Goal: Task Accomplishment & Management: Use online tool/utility

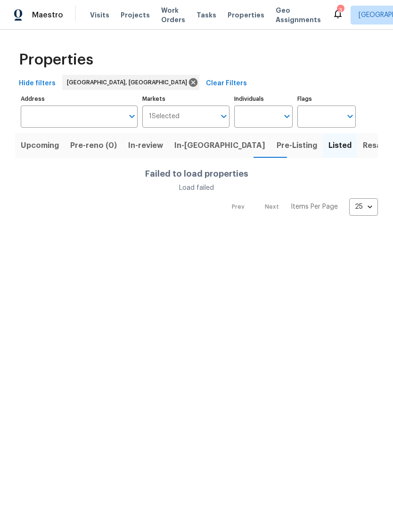
click at [227, 14] on span "Properties" at bounding box center [245, 14] width 37 height 9
click at [328, 145] on span "Listed" at bounding box center [339, 145] width 23 height 13
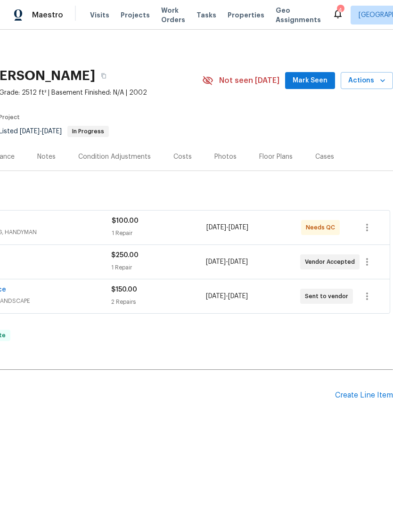
scroll to position [0, 139]
click at [324, 224] on span "Needs QC" at bounding box center [321, 227] width 33 height 9
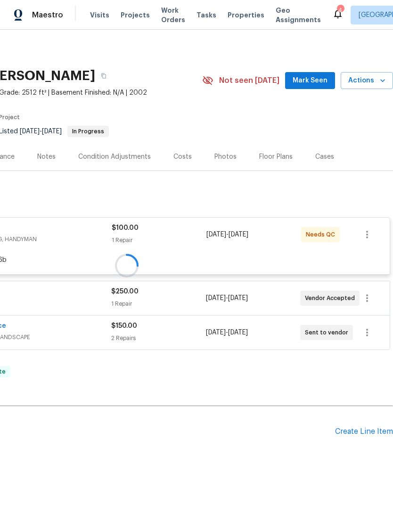
click at [356, 432] on div "Create Line Item" at bounding box center [364, 431] width 58 height 9
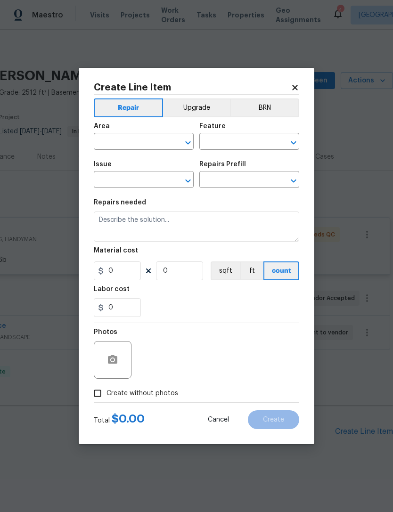
click at [146, 131] on div "Area" at bounding box center [144, 129] width 100 height 12
click at [134, 140] on input "text" at bounding box center [130, 142] width 73 height 15
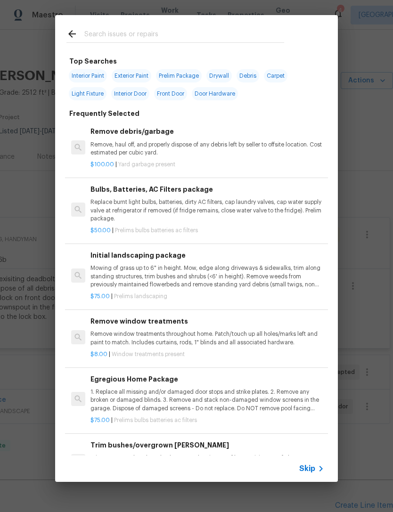
click at [135, 32] on input "text" at bounding box center [184, 35] width 200 height 14
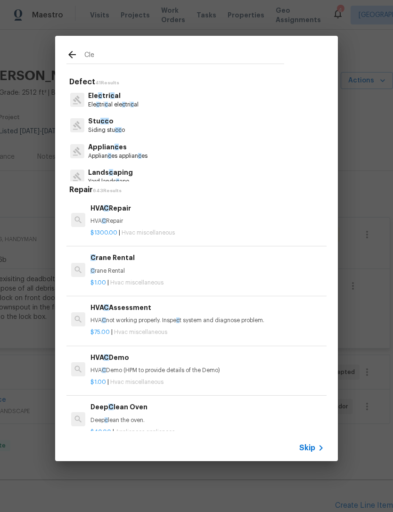
type input "Clea"
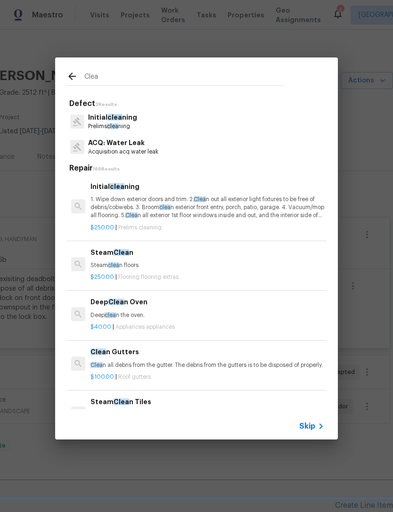
click at [167, 207] on span "clea" at bounding box center [164, 207] width 11 height 6
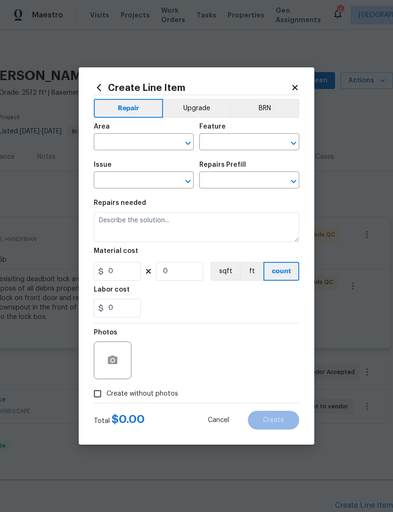
type input "Home Readiness Packages"
type input "Initial cleaning"
type input "Initial cleaning $250.00"
type textarea "1. Wipe down exterior doors and trim. 2. Clean out all exterior light fixtures …"
type input "250"
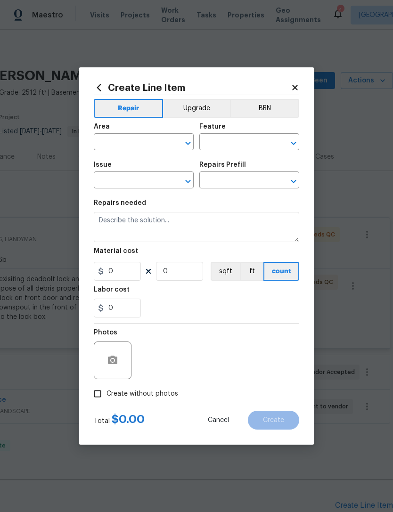
type input "1"
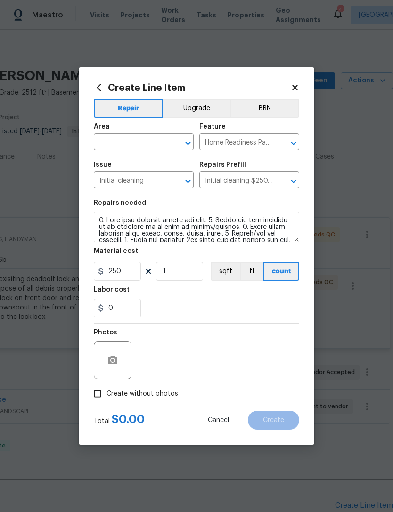
click at [167, 207] on div "Repairs needed" at bounding box center [196, 206] width 205 height 12
click at [137, 139] on input "text" at bounding box center [130, 143] width 73 height 15
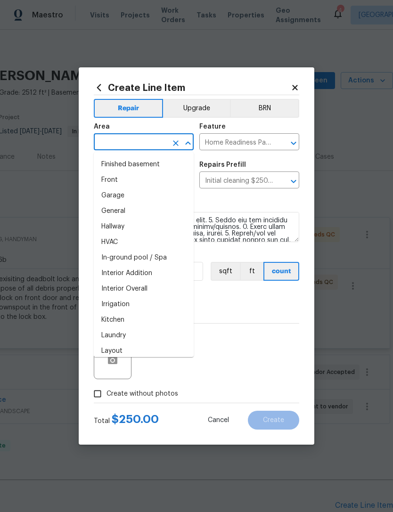
scroll to position [268, 0]
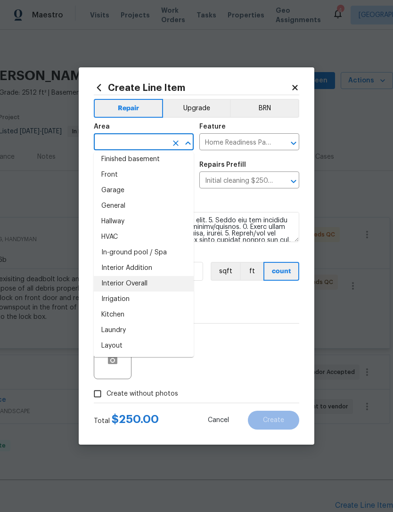
click at [151, 280] on li "Interior Overall" at bounding box center [144, 284] width 100 height 16
type input "Interior Overall"
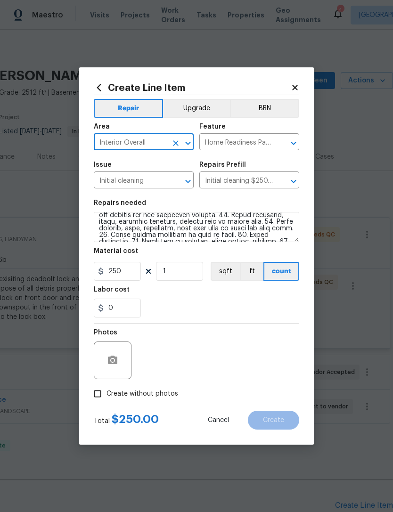
scroll to position [84, 0]
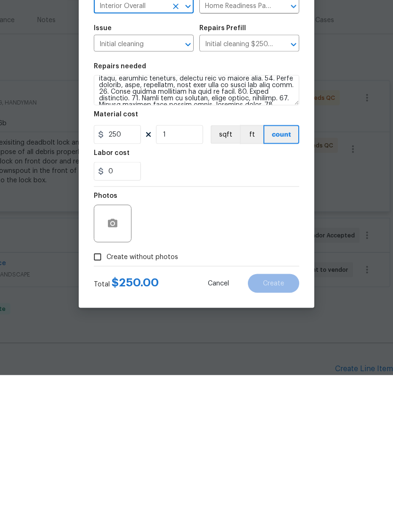
click at [99, 385] on input "Create without photos" at bounding box center [97, 394] width 18 height 18
checkbox input "true"
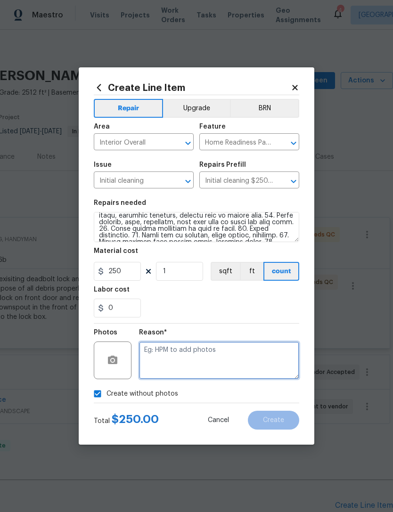
click at [216, 349] on textarea at bounding box center [219, 360] width 160 height 38
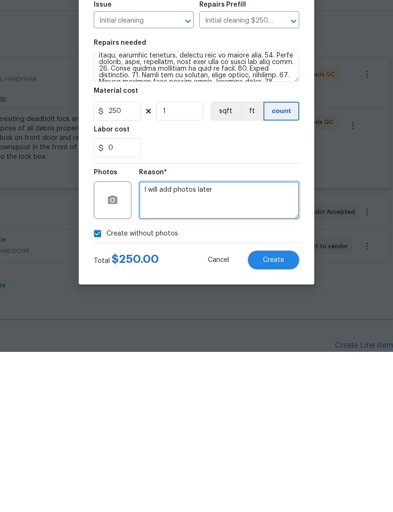
type textarea "I will add photos later"
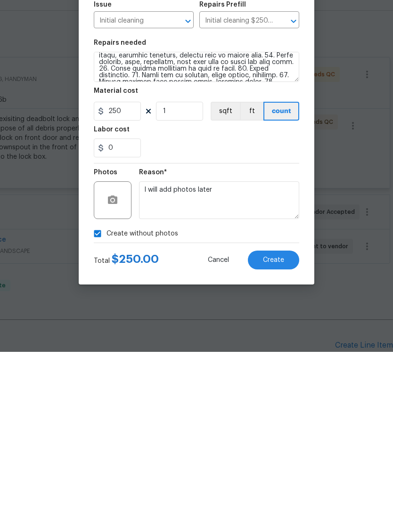
click at [272, 410] on button "Create" at bounding box center [273, 419] width 51 height 19
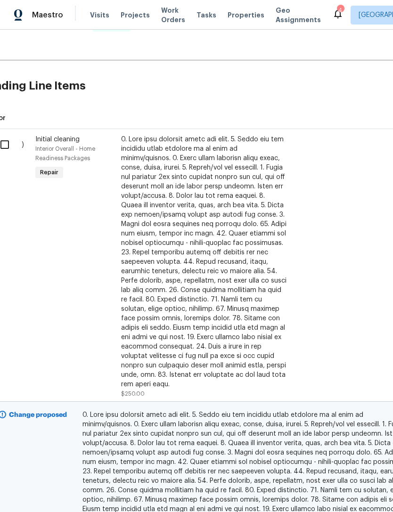
scroll to position [420, 14]
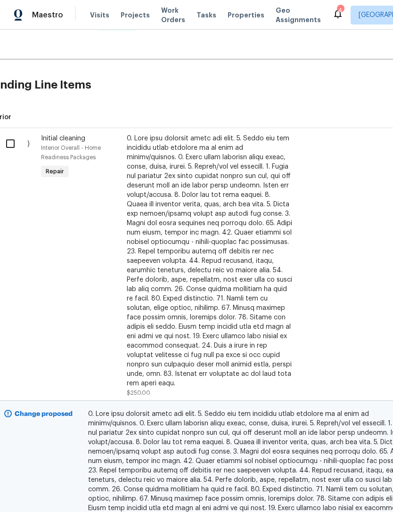
click at [17, 134] on input "checkbox" at bounding box center [13, 144] width 27 height 20
checkbox input "true"
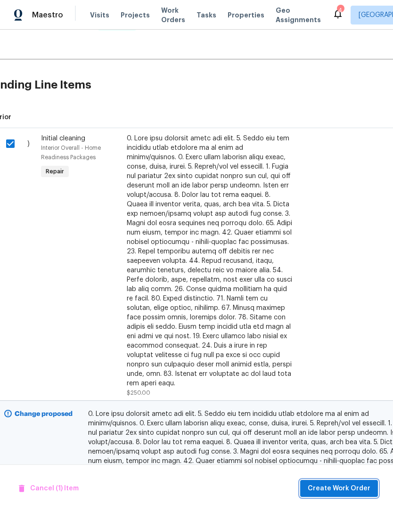
click at [344, 485] on span "Create Work Order" at bounding box center [338, 488] width 63 height 12
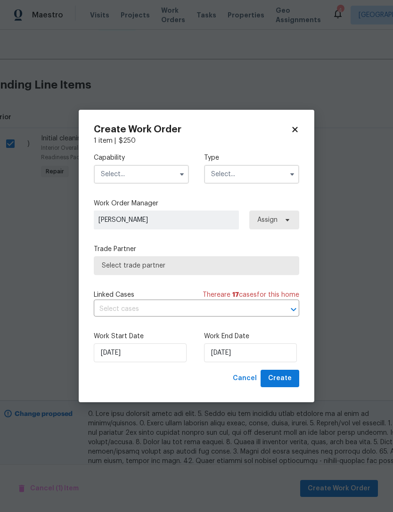
click at [151, 170] on input "text" at bounding box center [141, 174] width 95 height 19
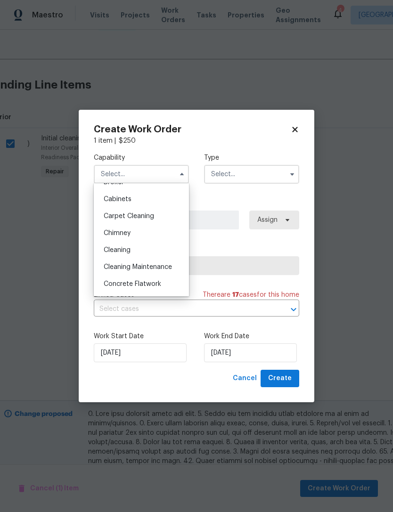
scroll to position [84, 0]
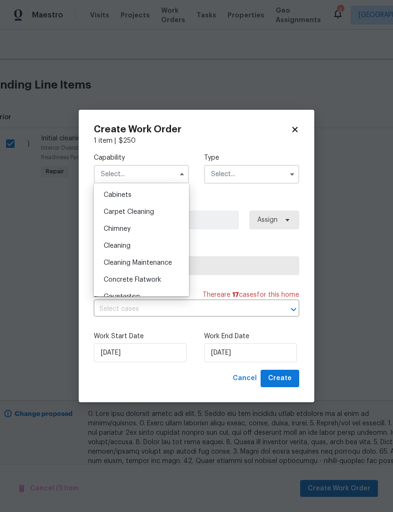
click at [169, 259] on span "Cleaning Maintenance" at bounding box center [138, 262] width 68 height 7
type input "Cleaning Maintenance"
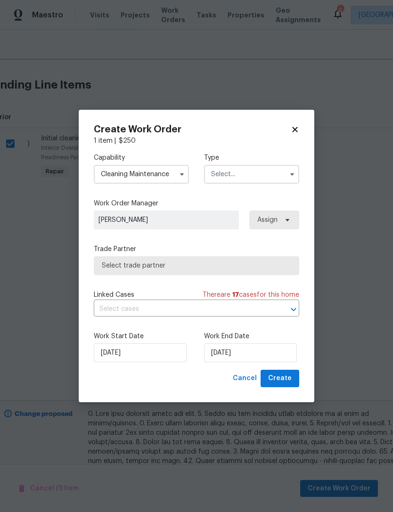
click at [254, 176] on input "text" at bounding box center [251, 174] width 95 height 19
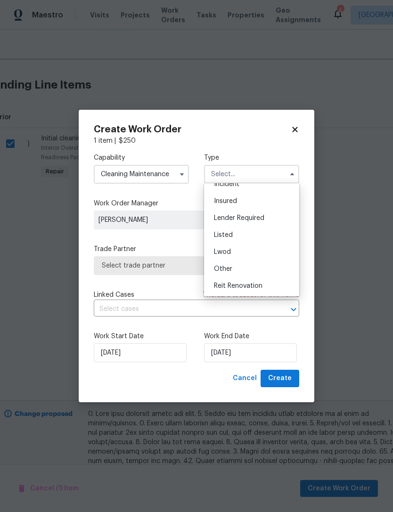
scroll to position [45, 0]
click at [250, 233] on div "Listed" at bounding box center [251, 233] width 90 height 17
type input "Listed"
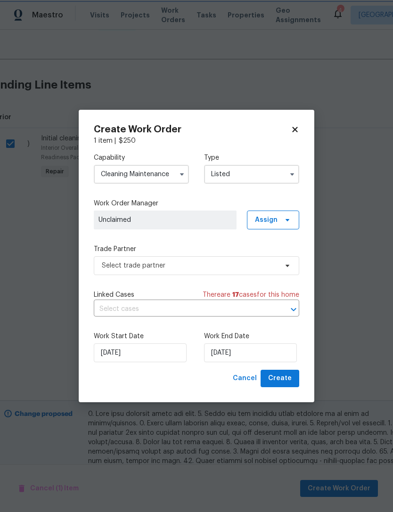
scroll to position [0, 0]
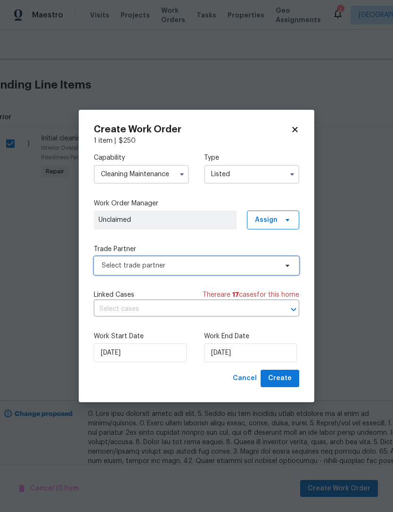
click at [208, 269] on span "Select trade partner" at bounding box center [190, 265] width 176 height 9
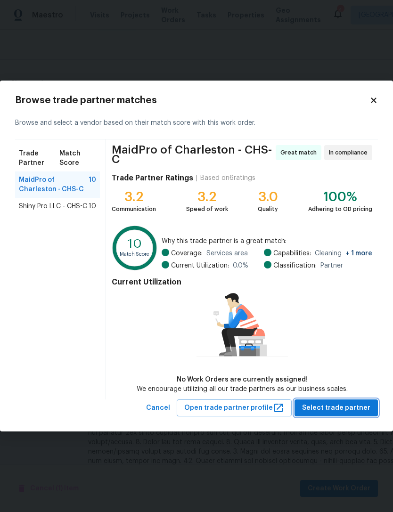
click at [345, 407] on span "Select trade partner" at bounding box center [336, 408] width 68 height 12
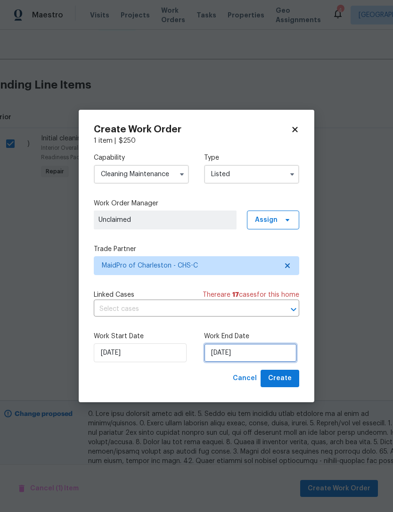
click at [245, 357] on input "[DATE]" at bounding box center [250, 352] width 93 height 19
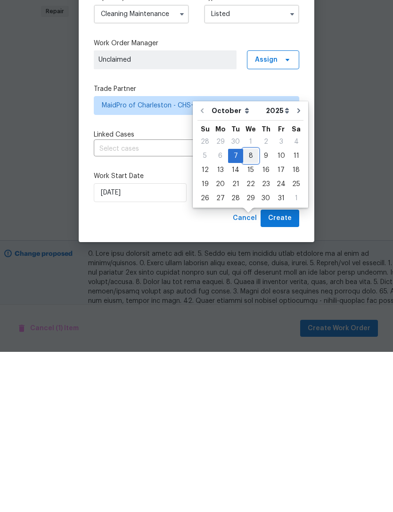
click at [252, 309] on div "8" at bounding box center [250, 315] width 15 height 13
type input "[DATE]"
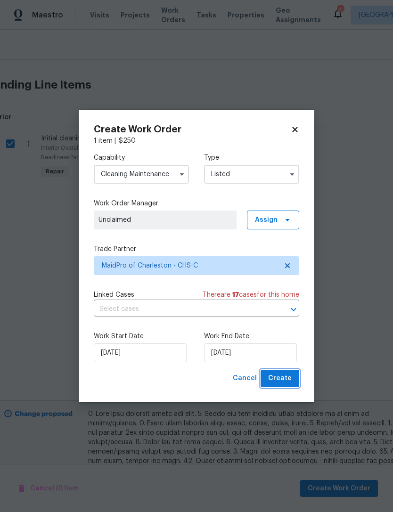
click at [285, 379] on span "Create" at bounding box center [280, 378] width 24 height 12
checkbox input "false"
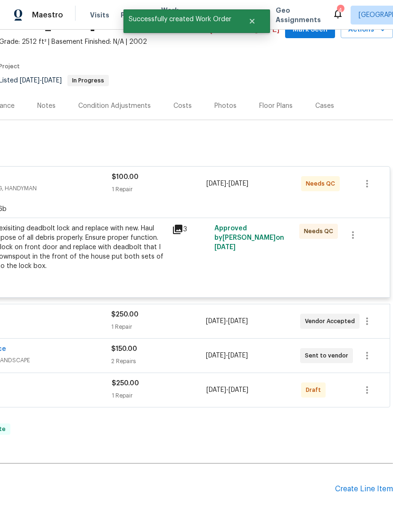
scroll to position [50, 139]
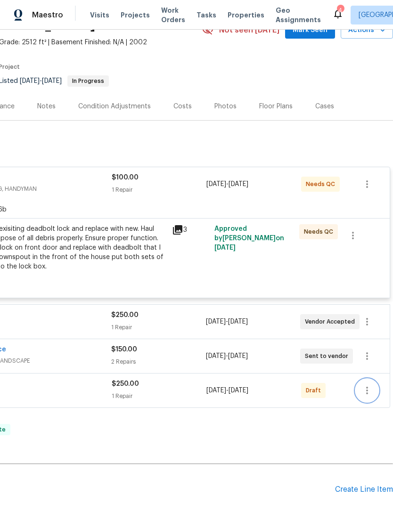
click at [368, 385] on icon "button" at bounding box center [366, 390] width 11 height 11
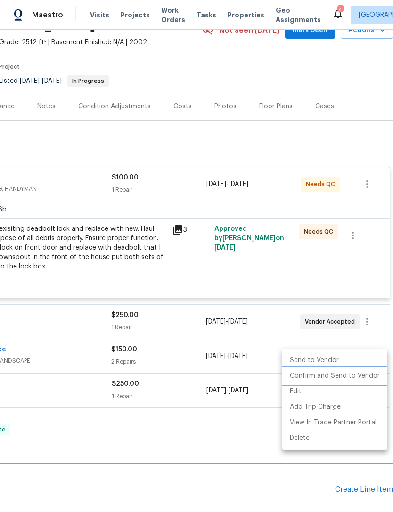
click at [333, 374] on li "Confirm and Send to Vendor" at bounding box center [334, 376] width 105 height 16
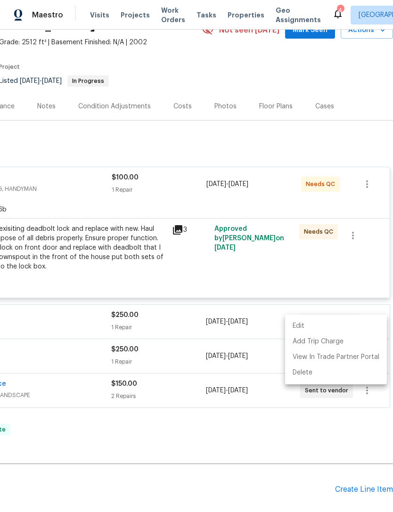
click at [267, 394] on div at bounding box center [196, 256] width 393 height 512
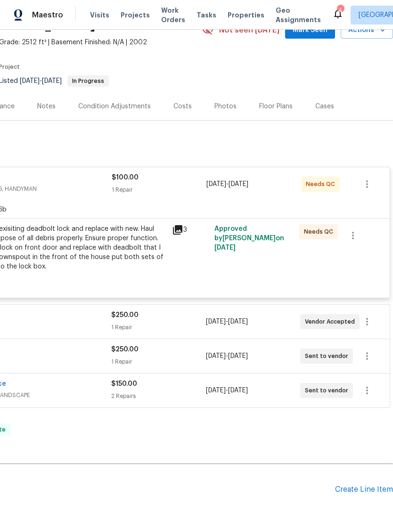
click at [359, 485] on div "Create Line Item" at bounding box center [364, 489] width 58 height 9
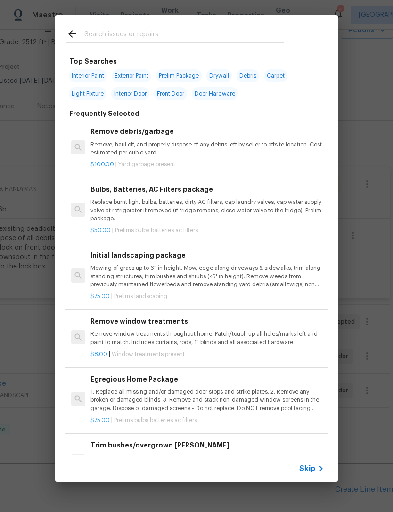
click at [141, 34] on input "text" at bounding box center [184, 35] width 200 height 14
type input "Garbage disposal"
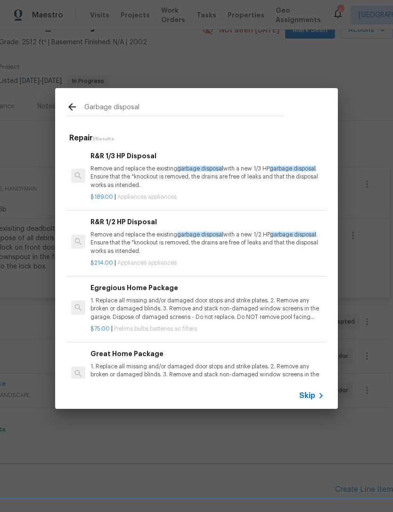
click at [171, 170] on p "Remove and replace the existing garbage disposal with a new 1/3 HP garbage disp…" at bounding box center [206, 177] width 233 height 24
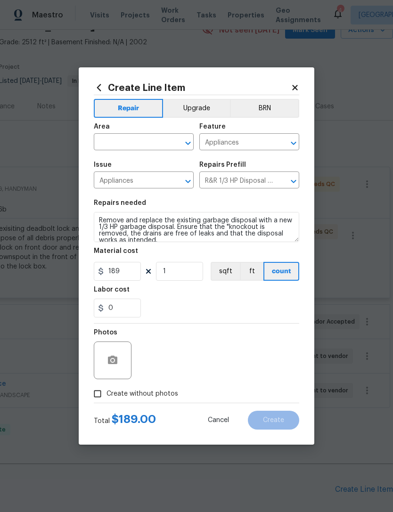
click at [149, 145] on input "text" at bounding box center [130, 143] width 73 height 15
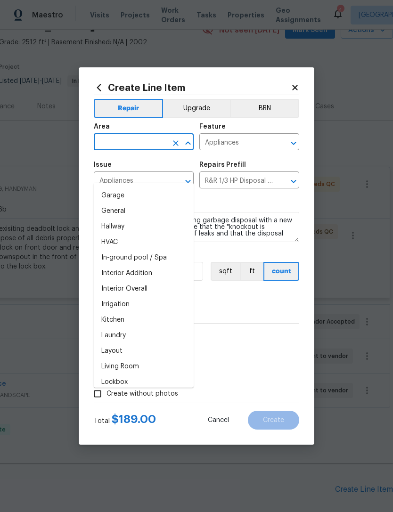
scroll to position [293, 0]
click at [150, 313] on li "Kitchen" at bounding box center [144, 321] width 100 height 16
type input "Kitchen"
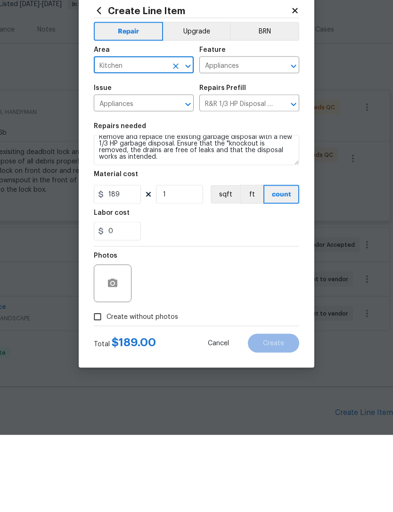
scroll to position [7, 0]
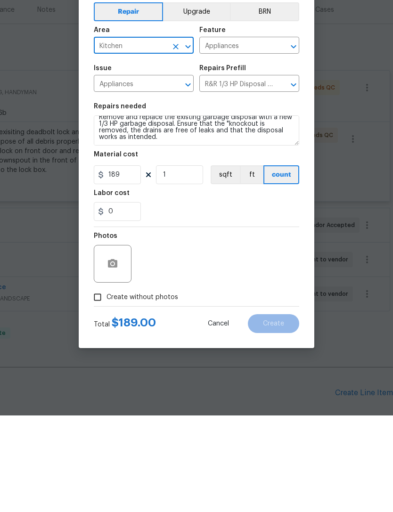
click at [103, 385] on input "Create without photos" at bounding box center [97, 394] width 18 height 18
checkbox input "true"
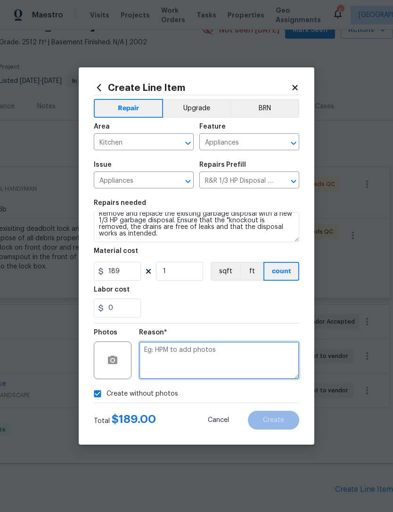
click at [217, 345] on textarea at bounding box center [219, 360] width 160 height 38
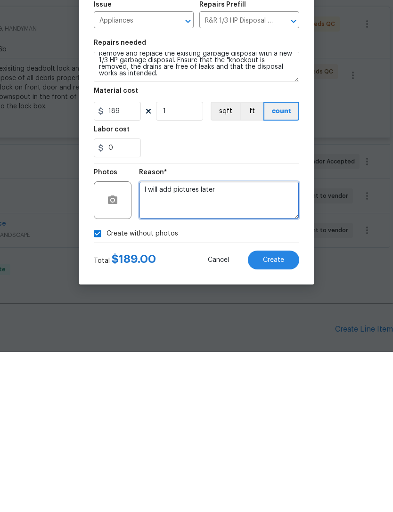
type textarea "I will add pictures later"
click at [272, 417] on span "Create" at bounding box center [273, 420] width 21 height 7
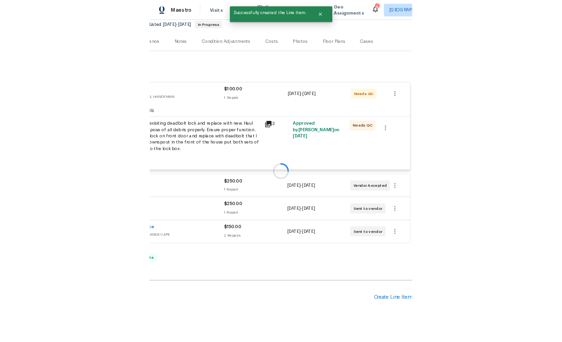
scroll to position [95, 139]
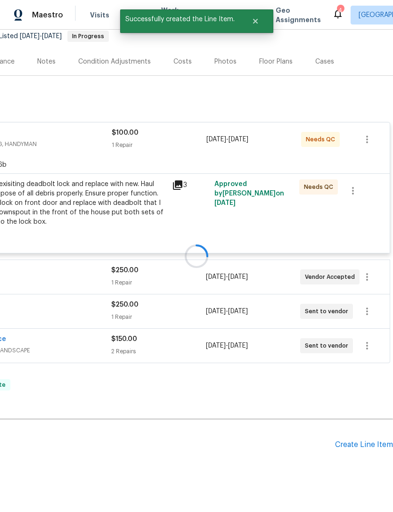
click at [362, 420] on div at bounding box center [196, 256] width 393 height 512
click at [360, 411] on div at bounding box center [196, 256] width 393 height 512
click at [367, 417] on div at bounding box center [196, 256] width 393 height 512
click at [366, 416] on div at bounding box center [196, 256] width 393 height 512
click at [353, 413] on div at bounding box center [196, 256] width 393 height 512
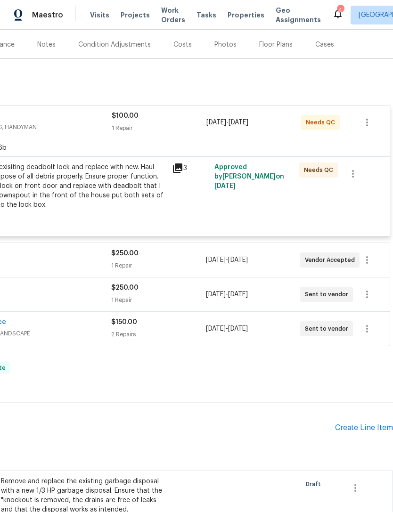
scroll to position [112, 139]
click at [345, 423] on div "Create Line Item" at bounding box center [364, 427] width 58 height 9
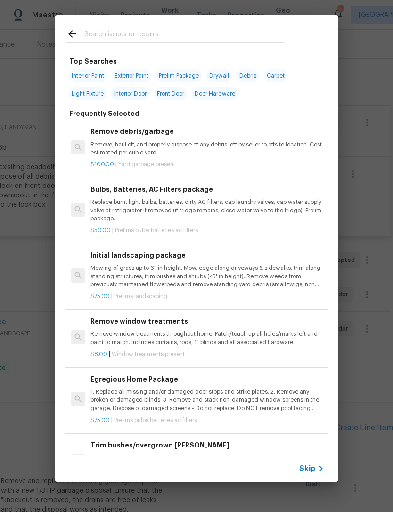
click at [162, 30] on input "text" at bounding box center [184, 35] width 200 height 14
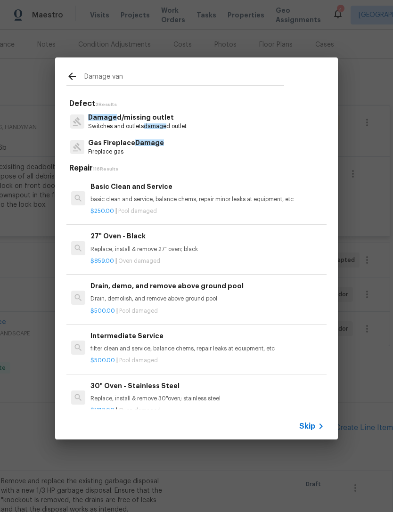
type input "Damage vanity"
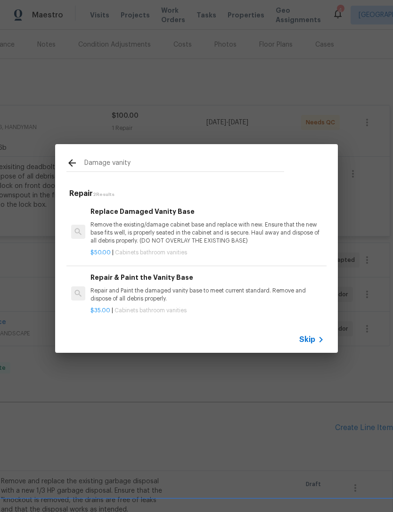
click at [160, 289] on p "Repair and Paint the damaged vanity base to meet current standard. Remove and d…" at bounding box center [206, 295] width 233 height 16
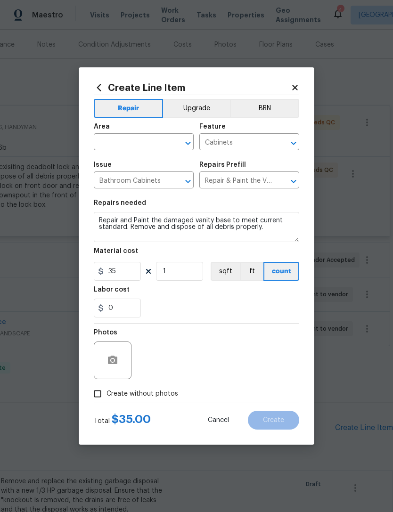
click at [160, 289] on div "Labor cost" at bounding box center [196, 292] width 205 height 12
click at [137, 139] on input "text" at bounding box center [130, 143] width 73 height 15
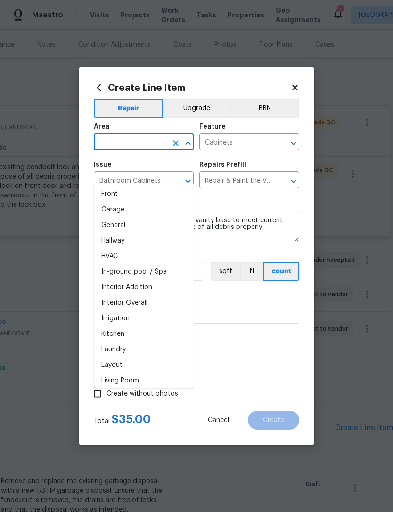
scroll to position [286, 0]
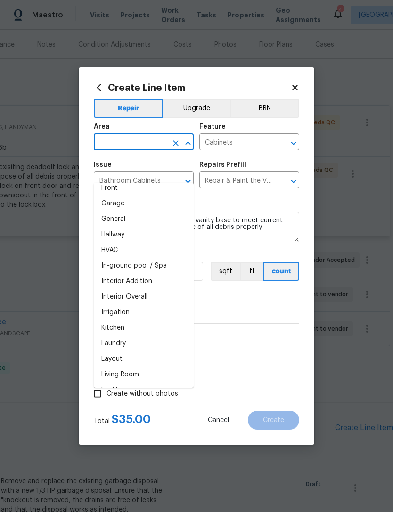
click at [148, 320] on li "Kitchen" at bounding box center [144, 328] width 100 height 16
type input "Kitchen"
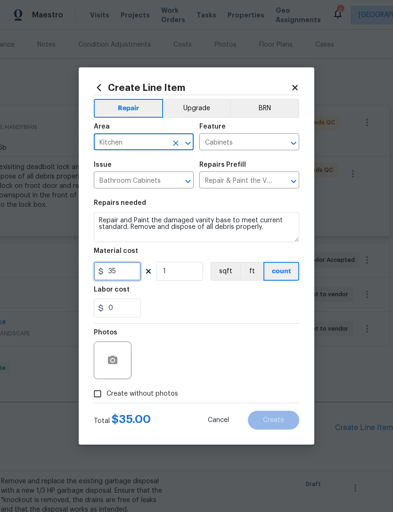
click at [129, 265] on input "35" at bounding box center [117, 271] width 47 height 19
click at [121, 272] on input "35" at bounding box center [117, 271] width 47 height 19
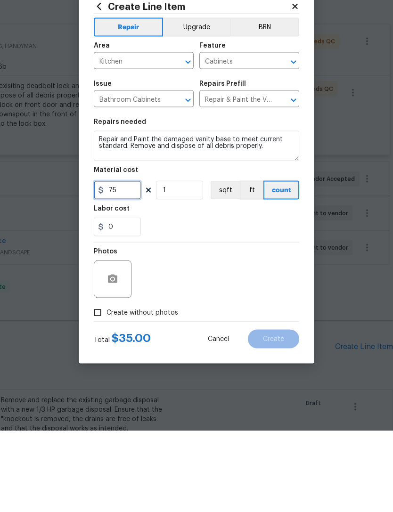
type input "75"
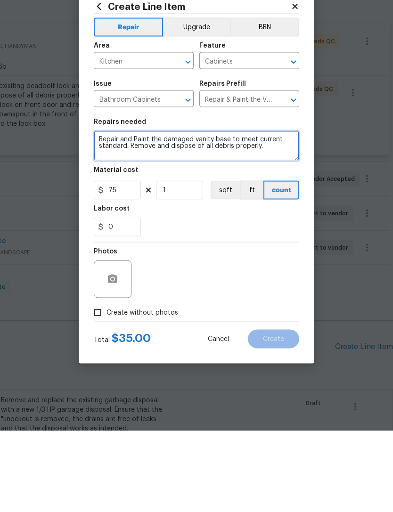
click at [266, 212] on textarea "Repair and Paint the damaged vanity base to meet current standard. Remove and d…" at bounding box center [196, 227] width 205 height 30
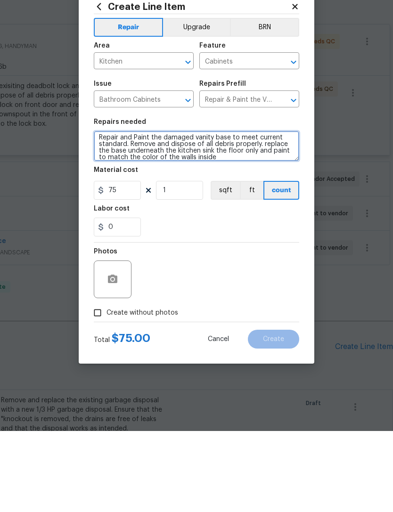
scroll to position [2, 0]
type textarea "Repair and Paint the damaged vanity base to meet current standard. Remove and d…"
click at [99, 385] on input "Create without photos" at bounding box center [97, 394] width 18 height 18
checkbox input "true"
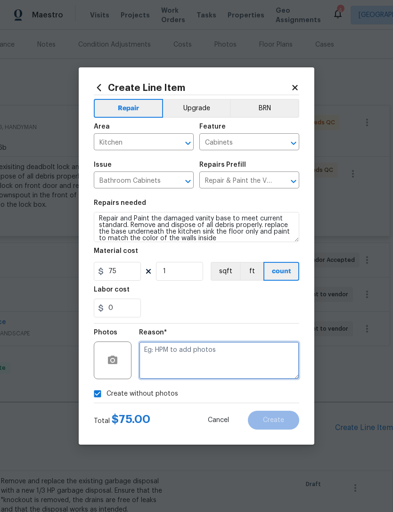
click at [192, 343] on textarea at bounding box center [219, 360] width 160 height 38
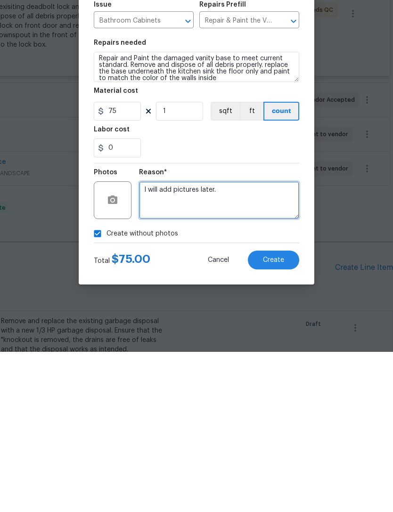
type textarea "I will add pictures later."
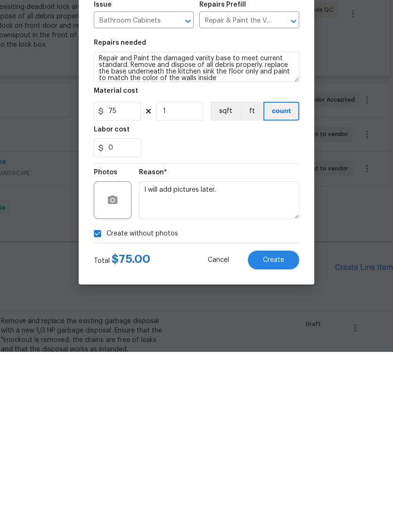
click at [277, 417] on span "Create" at bounding box center [273, 420] width 21 height 7
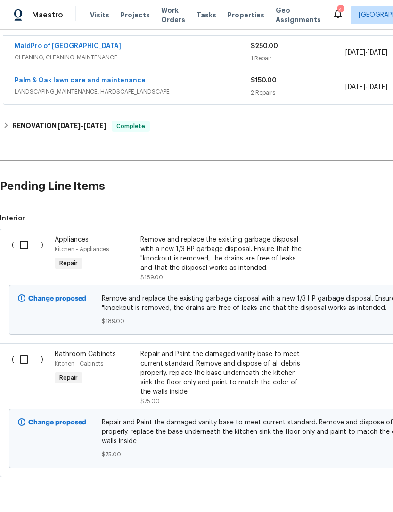
scroll to position [353, 0]
click at [32, 235] on input "checkbox" at bounding box center [27, 245] width 27 height 20
checkbox input "true"
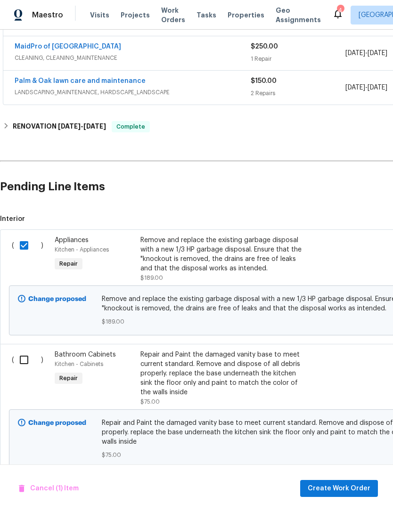
click at [31, 350] on input "checkbox" at bounding box center [27, 360] width 27 height 20
checkbox input "true"
click at [346, 488] on span "Create Work Order" at bounding box center [338, 488] width 63 height 12
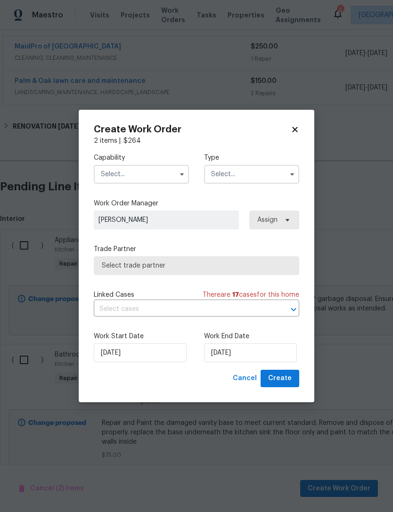
checkbox input "false"
click at [156, 167] on input "text" at bounding box center [141, 174] width 95 height 19
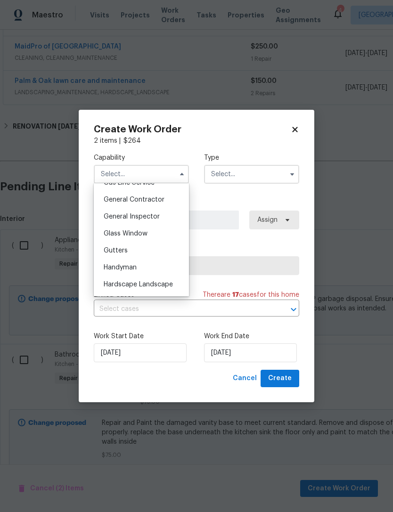
scroll to position [461, 0]
click at [147, 248] on div "Handyman" at bounding box center [141, 250] width 90 height 17
type input "Handyman"
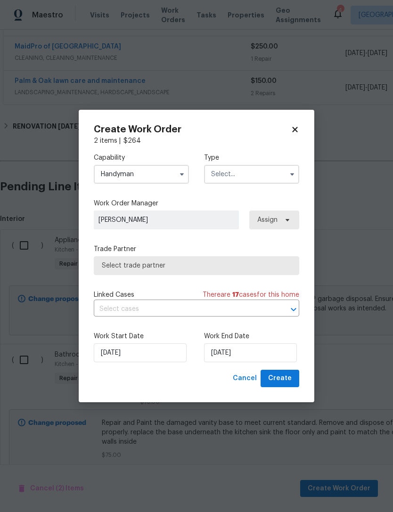
click at [257, 170] on input "text" at bounding box center [251, 174] width 95 height 19
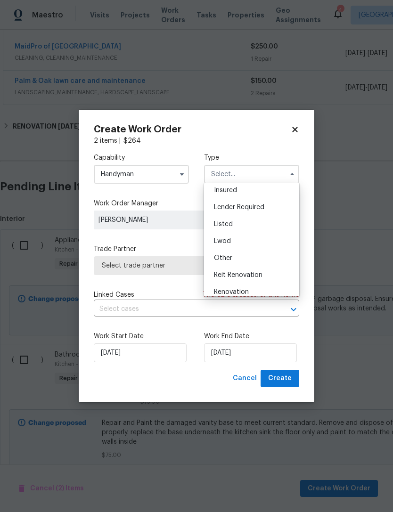
scroll to position [56, 0]
click at [251, 221] on div "Listed" at bounding box center [251, 222] width 90 height 17
type input "Listed"
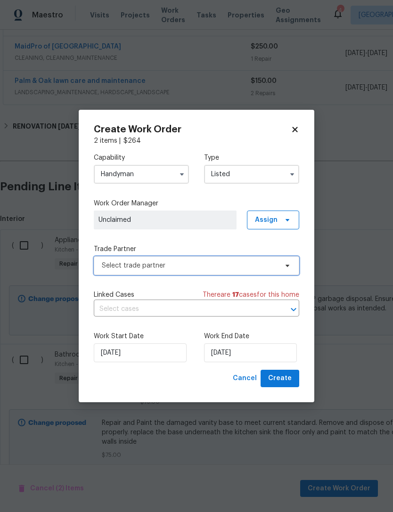
click at [204, 267] on span "Select trade partner" at bounding box center [190, 265] width 176 height 9
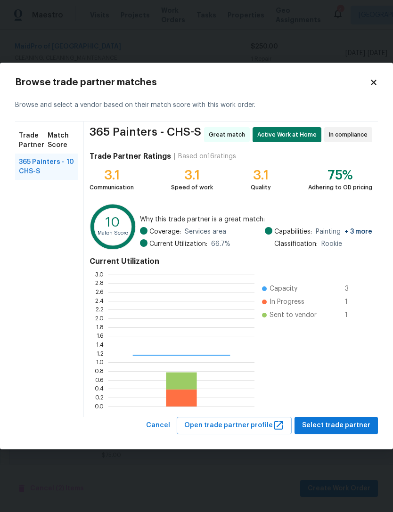
scroll to position [132, 146]
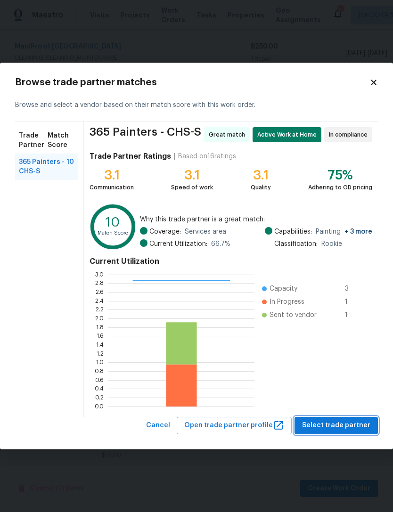
click at [345, 426] on span "Select trade partner" at bounding box center [336, 425] width 68 height 12
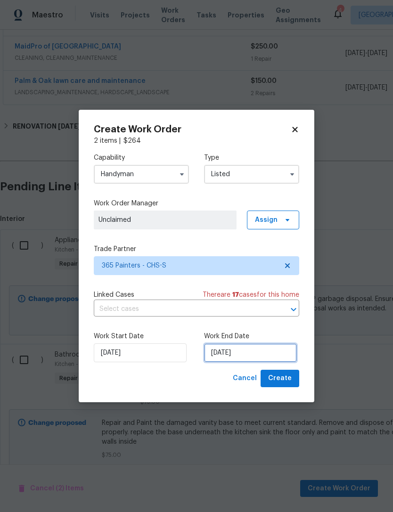
click at [243, 348] on input "[DATE]" at bounding box center [250, 352] width 93 height 19
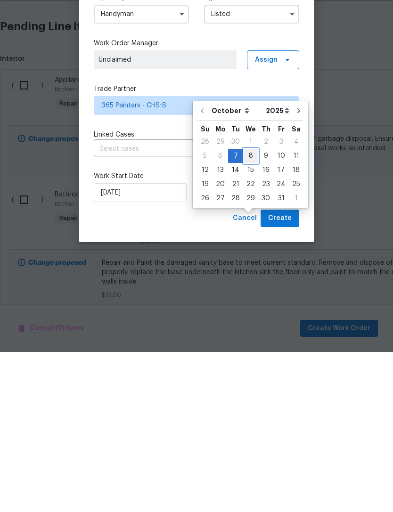
click at [255, 309] on div "8" at bounding box center [250, 315] width 15 height 13
type input "[DATE]"
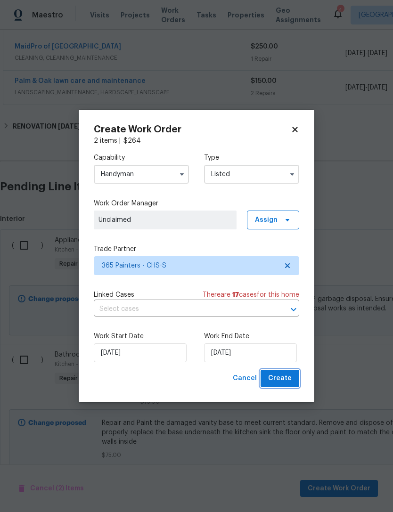
click at [286, 380] on span "Create" at bounding box center [280, 378] width 24 height 12
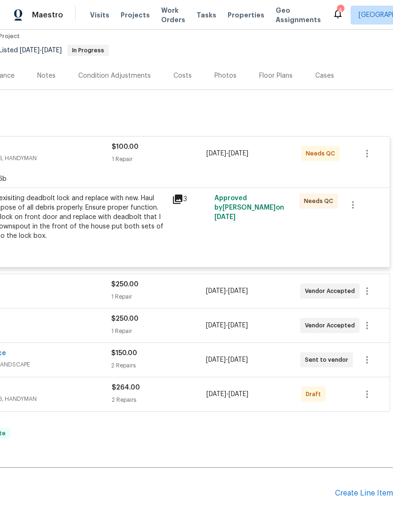
scroll to position [80, 139]
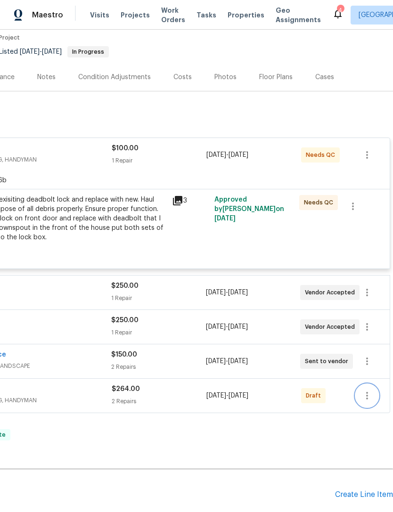
click at [363, 390] on icon "button" at bounding box center [366, 395] width 11 height 11
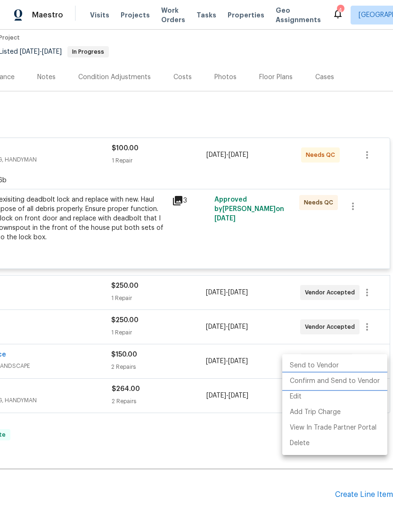
click at [336, 378] on li "Confirm and Send to Vendor" at bounding box center [334, 381] width 105 height 16
click at [357, 379] on li "Confirm and Send to Vendor" at bounding box center [334, 381] width 105 height 16
click at [232, 458] on div at bounding box center [196, 256] width 393 height 512
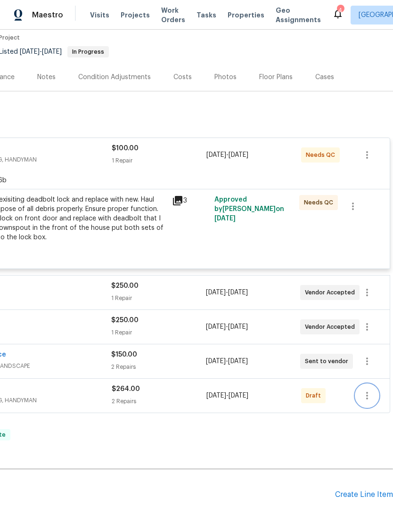
click at [365, 384] on button "button" at bounding box center [366, 395] width 23 height 23
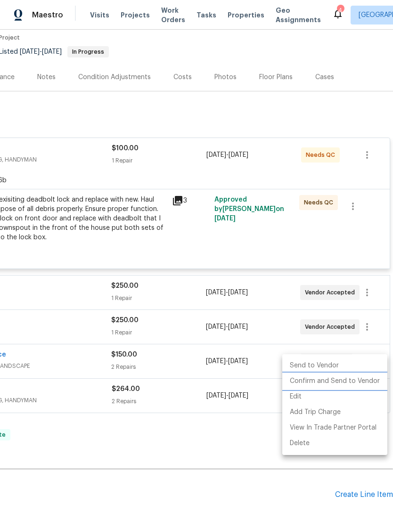
click at [337, 381] on li "Confirm and Send to Vendor" at bounding box center [334, 381] width 105 height 16
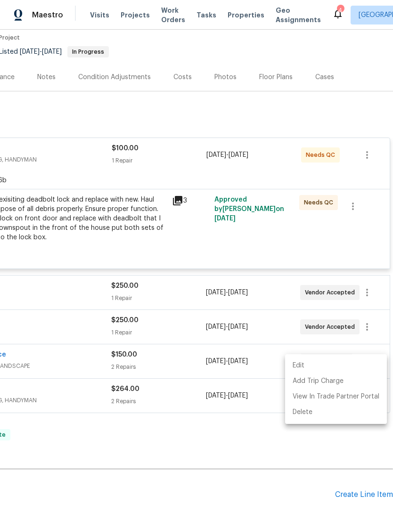
click at [232, 410] on div at bounding box center [196, 256] width 393 height 512
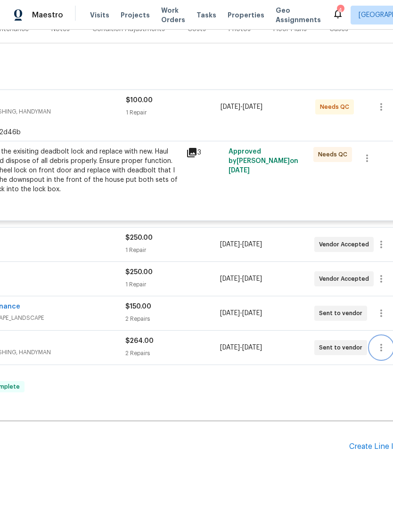
scroll to position [127, 125]
click at [364, 446] on div "Create Line Item" at bounding box center [378, 446] width 58 height 9
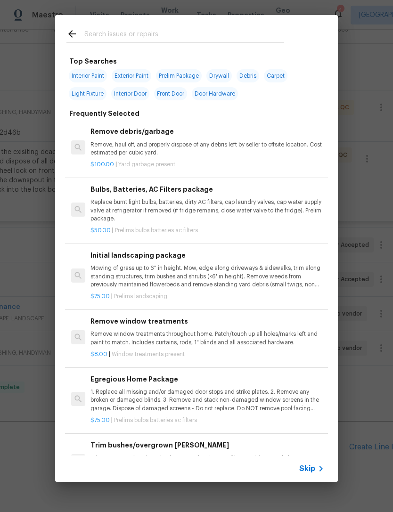
click at [190, 31] on input "text" at bounding box center [184, 35] width 200 height 14
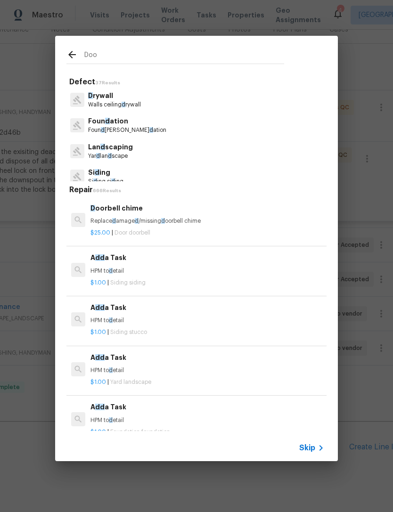
type input "Door"
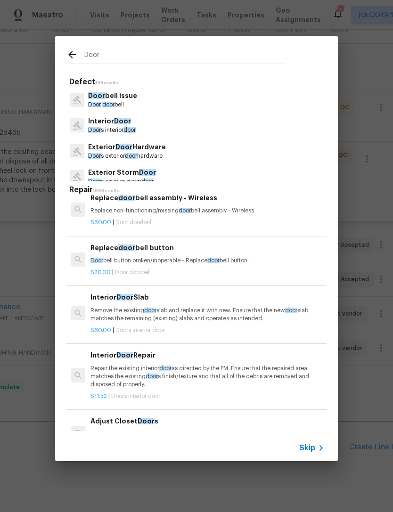
scroll to position [110, 0]
click at [152, 248] on h6 "Replace door bell button" at bounding box center [206, 247] width 233 height 10
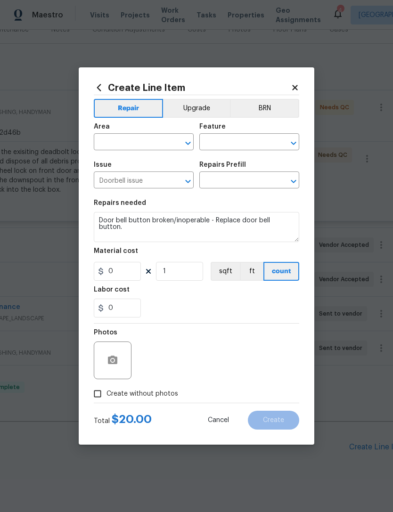
click at [152, 248] on section "Repairs needed Door bell button broken/inoperable - Replace door bell button. M…" at bounding box center [196, 258] width 205 height 129
type input "Replace door bell button $20.00"
type input "20"
click at [118, 359] on icon "button" at bounding box center [112, 359] width 11 height 11
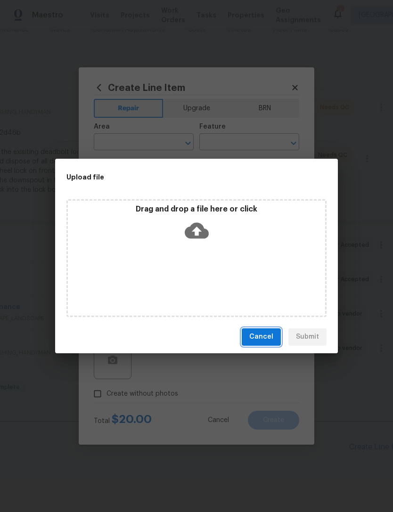
click at [265, 338] on span "Cancel" at bounding box center [261, 337] width 24 height 12
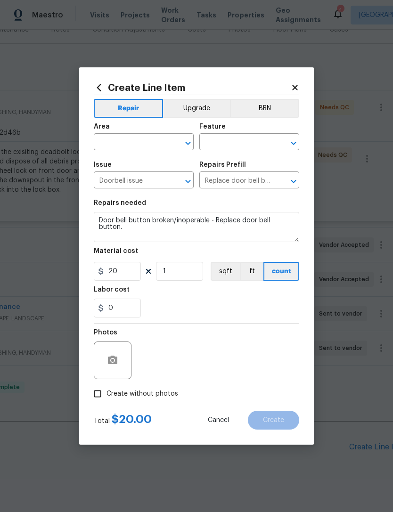
click at [158, 144] on input "text" at bounding box center [130, 143] width 73 height 15
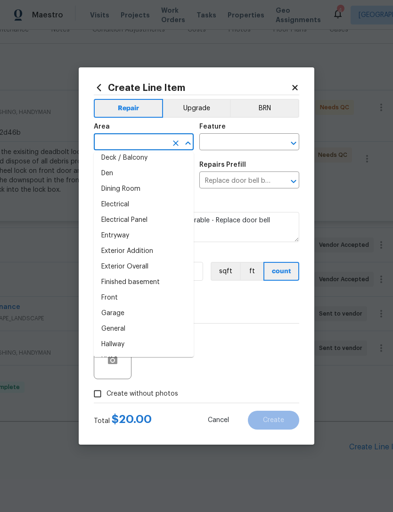
scroll to position [159, 0]
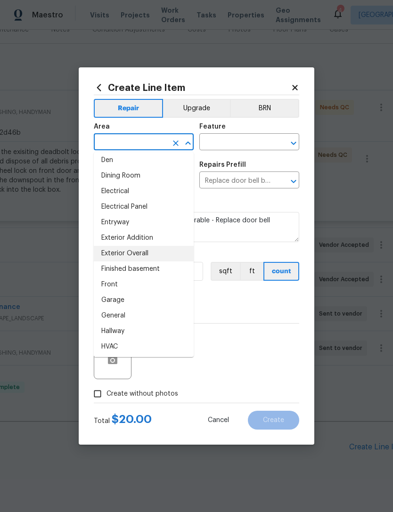
click at [143, 250] on li "Exterior Overall" at bounding box center [144, 254] width 100 height 16
type input "Exterior Overall"
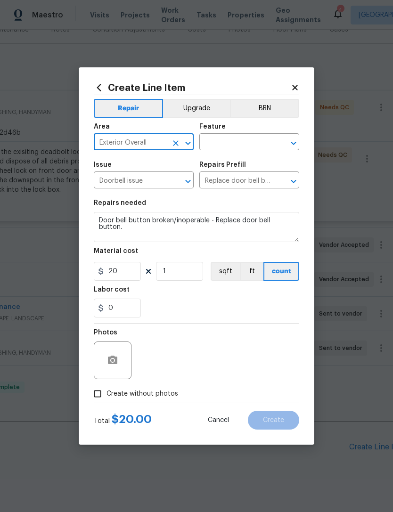
click at [256, 138] on input "text" at bounding box center [235, 143] width 73 height 15
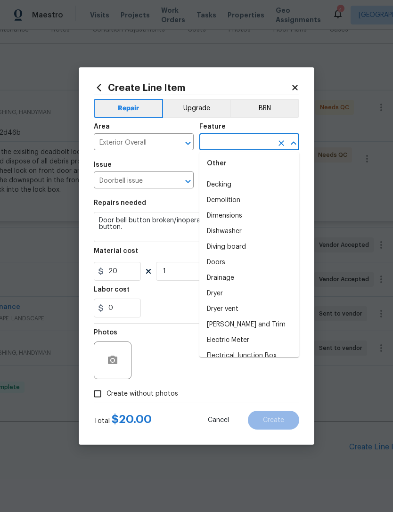
scroll to position [506, 0]
click at [241, 257] on li "Doors" at bounding box center [249, 262] width 100 height 16
type input "Doors"
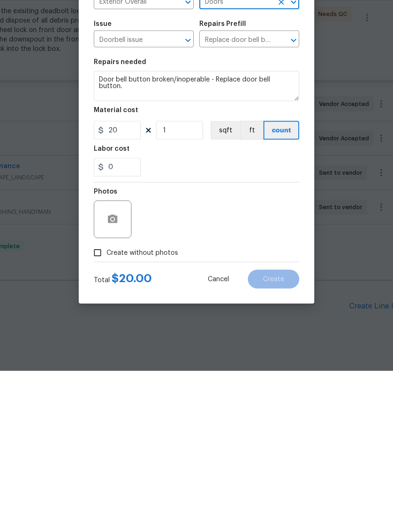
click at [97, 385] on input "Create without photos" at bounding box center [97, 394] width 18 height 18
checkbox input "true"
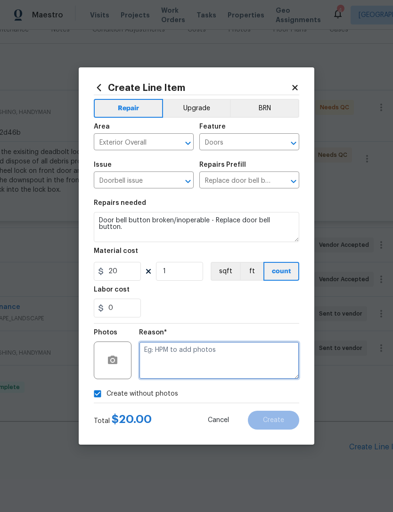
click at [195, 350] on textarea at bounding box center [219, 360] width 160 height 38
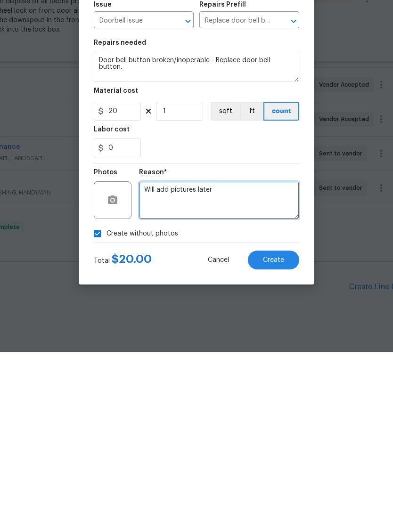
type textarea "Will add pictures later"
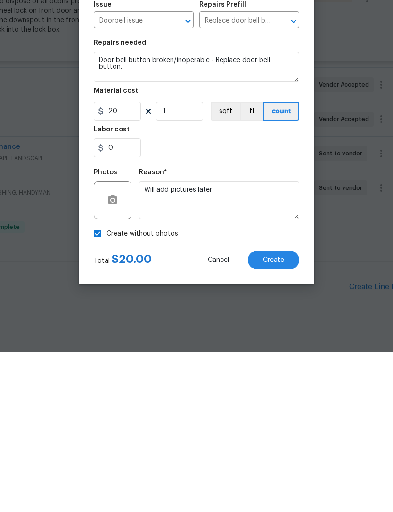
click at [254, 298] on div "0" at bounding box center [196, 307] width 205 height 19
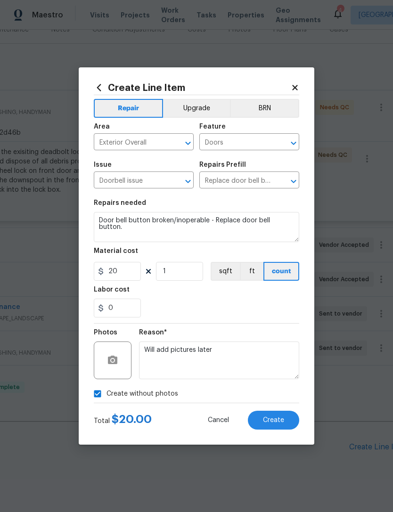
click at [278, 422] on span "Create" at bounding box center [273, 420] width 21 height 7
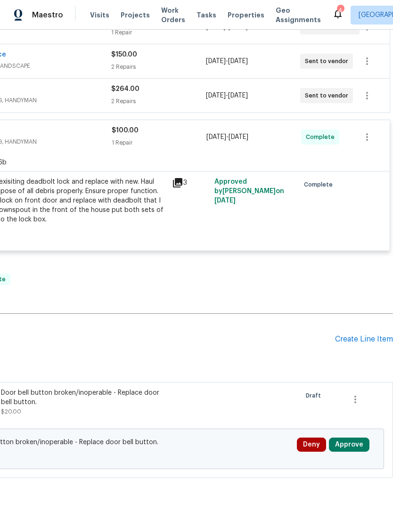
click at [368, 335] on div "Create Line Item" at bounding box center [364, 339] width 58 height 9
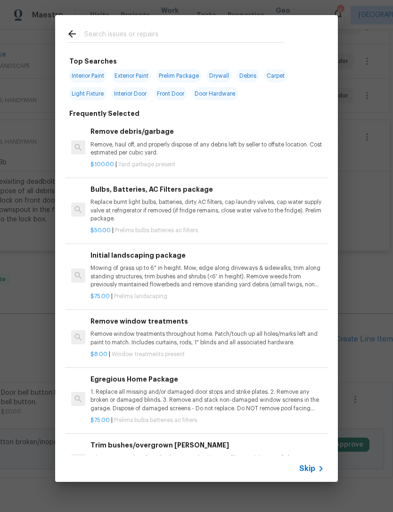
click at [193, 208] on p "Replace burnt light bulbs, batteries, dirty AC filters, cap laundry valves, cap…" at bounding box center [206, 210] width 233 height 24
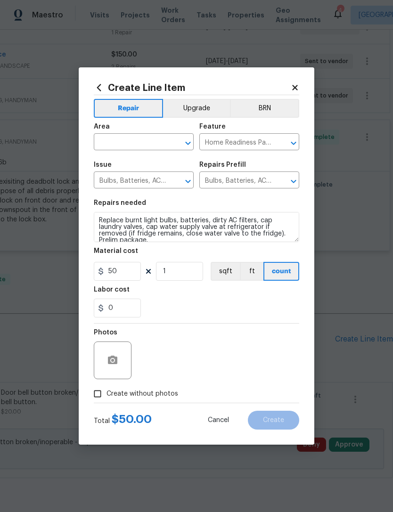
click at [186, 208] on div "Repairs needed" at bounding box center [196, 206] width 205 height 12
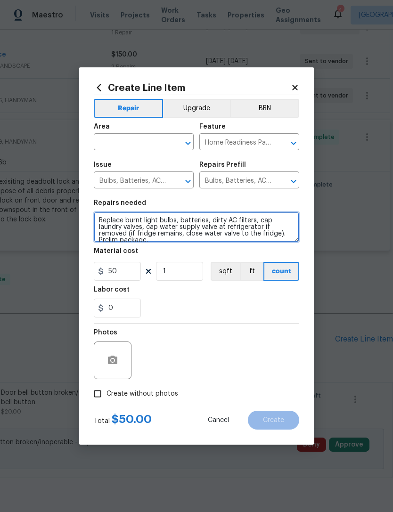
click at [163, 242] on textarea "Replace burnt light bulbs, batteries, dirty AC filters, cap laundry valves, cap…" at bounding box center [196, 227] width 205 height 30
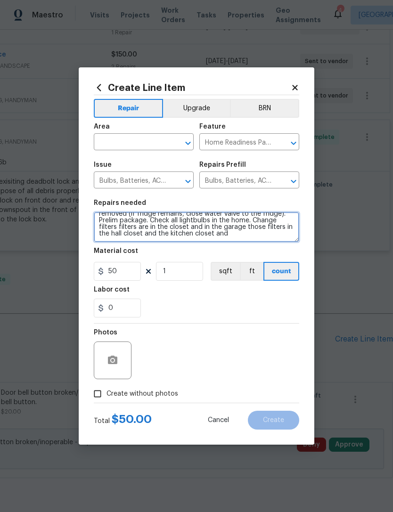
scroll to position [20, 0]
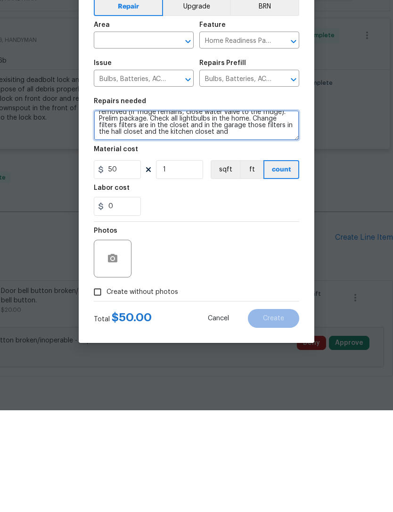
type textarea "Replace burnt light bulbs, batteries, dirty AC filters, cap laundry valves, cap…"
click at [122, 341] on div at bounding box center [113, 360] width 38 height 38
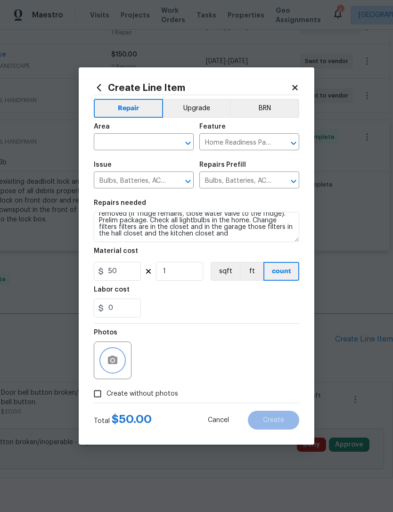
click at [112, 361] on circle "button" at bounding box center [112, 360] width 3 height 3
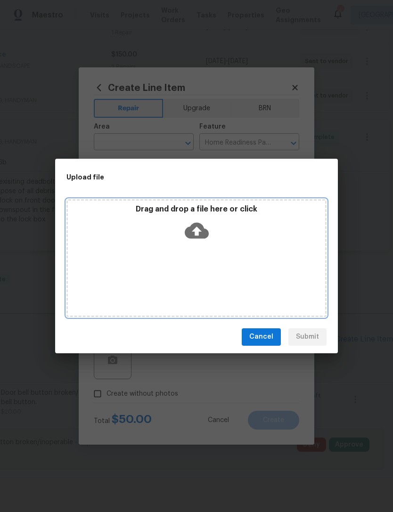
click at [199, 225] on icon at bounding box center [197, 230] width 24 height 16
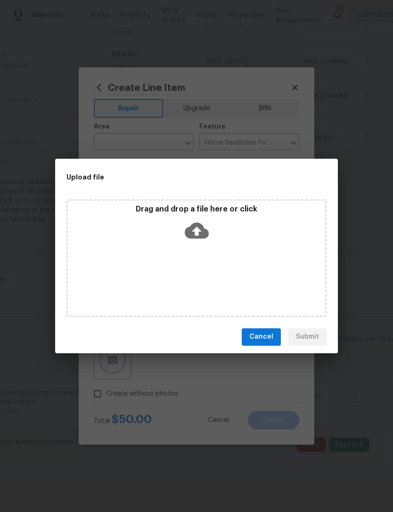
click at [360, 124] on div "Upload file Drag and drop a file here or click Cancel Submit" at bounding box center [196, 256] width 393 height 512
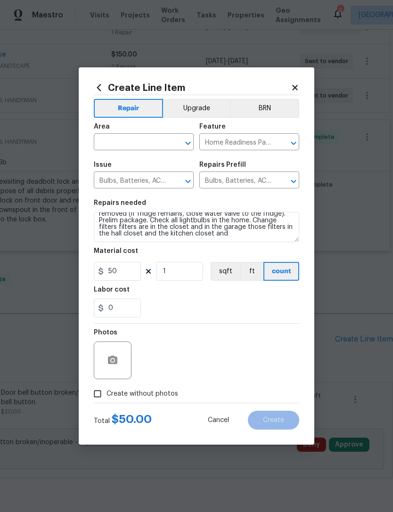
click at [96, 395] on input "Create without photos" at bounding box center [97, 394] width 18 height 18
checkbox input "true"
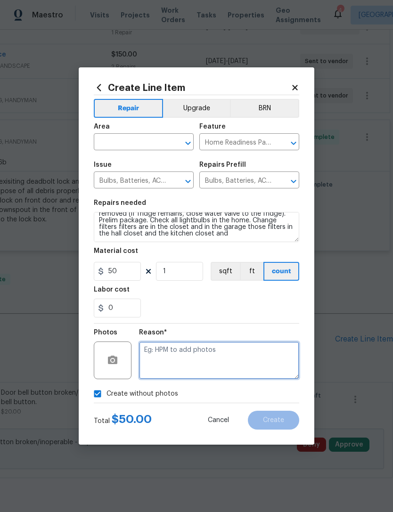
click at [187, 356] on textarea at bounding box center [219, 360] width 160 height 38
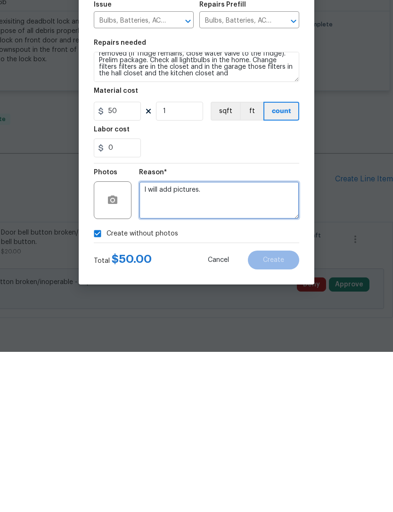
type textarea "I will add pictures."
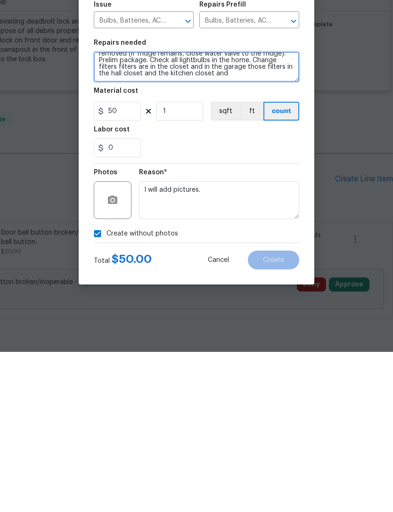
click at [240, 212] on textarea "Replace burnt light bulbs, batteries, dirty AC filters, cap laundry valves, cap…" at bounding box center [196, 227] width 205 height 30
type textarea "Replace burnt light bulbs, batteries, dirty AC filters, cap laundry valves, cap…"
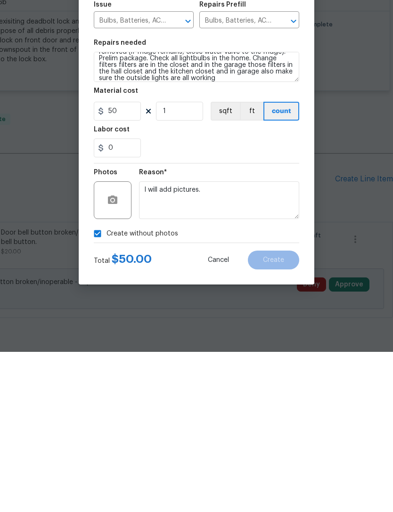
click at [270, 298] on div "0" at bounding box center [196, 307] width 205 height 19
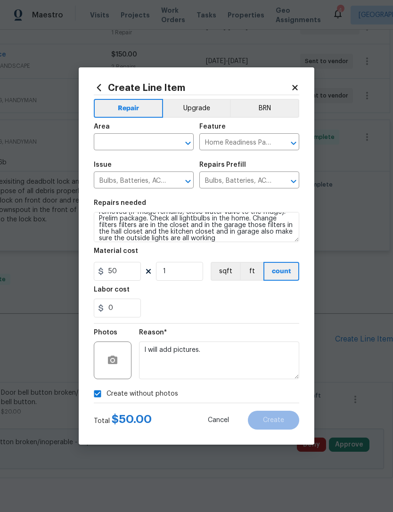
click at [147, 143] on input "text" at bounding box center [130, 143] width 73 height 15
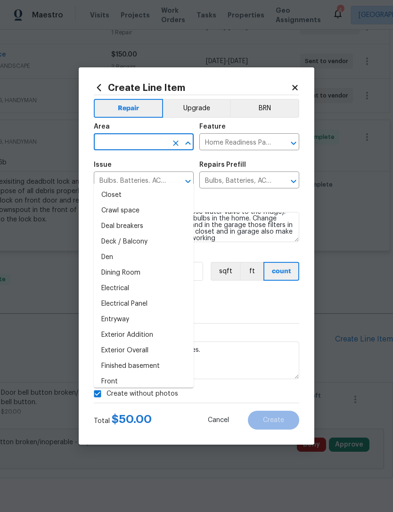
scroll to position [95, 0]
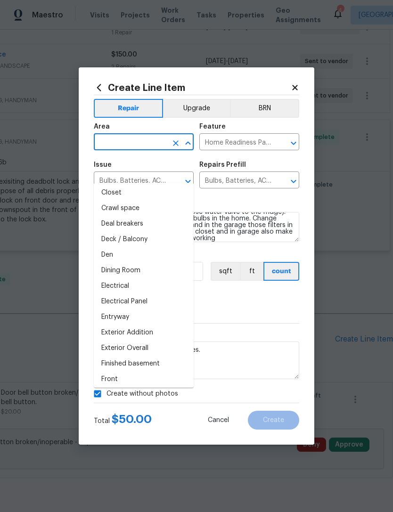
click at [140, 278] on li "Electrical" at bounding box center [144, 286] width 100 height 16
type input "Electrical"
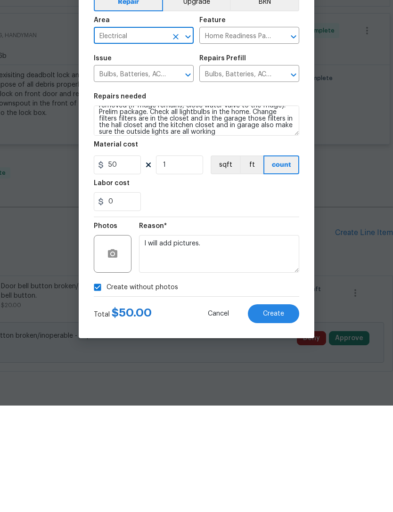
click at [282, 417] on span "Create" at bounding box center [273, 420] width 21 height 7
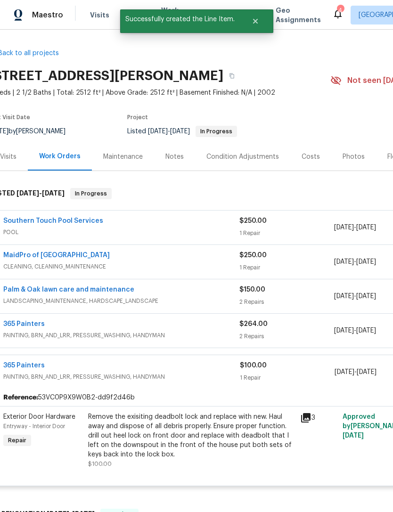
scroll to position [0, 0]
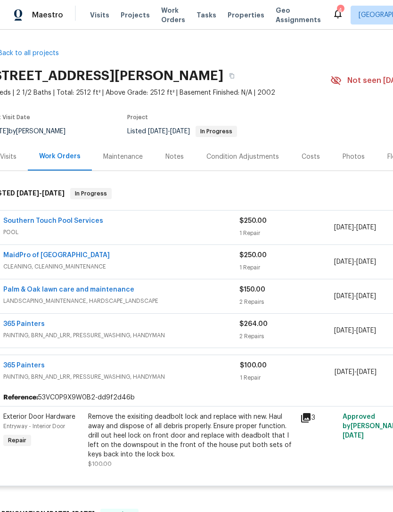
click at [137, 155] on div "Maintenance" at bounding box center [123, 156] width 40 height 9
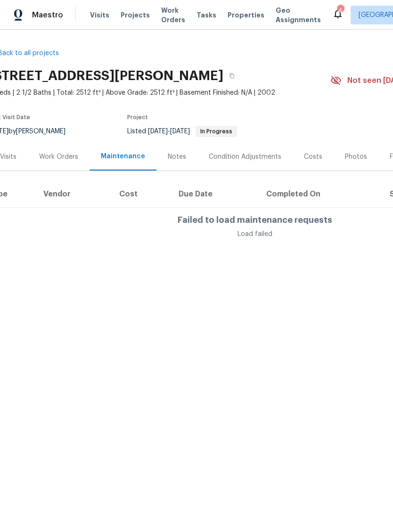
click at [73, 158] on div "Work Orders" at bounding box center [58, 156] width 39 height 9
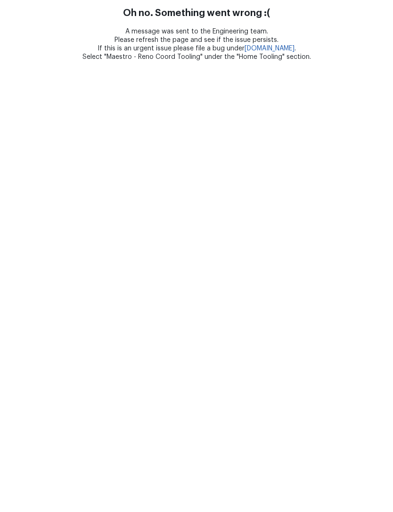
click at [16, 61] on html "Oh no. Something went wrong :( A message was sent to the Engineering team. Plea…" at bounding box center [196, 30] width 393 height 61
click at [255, 21] on div "Oh no. Something went wrong :( A message was sent to the Engineering team. Plea…" at bounding box center [196, 35] width 393 height 54
click at [250, 24] on div "Oh no. Something went wrong :( A message was sent to the Engineering team. Plea…" at bounding box center [196, 35] width 393 height 54
click at [255, 23] on div "Oh no. Something went wrong :( A message was sent to the Engineering team. Plea…" at bounding box center [196, 35] width 393 height 54
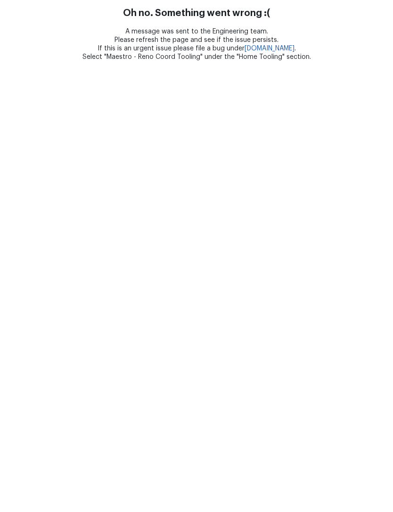
click at [257, 28] on div "A message was sent to the Engineering team. Please refresh the page and see if …" at bounding box center [196, 44] width 393 height 34
click at [259, 14] on div "Oh no. Something went wrong :(" at bounding box center [196, 14] width 393 height 12
click at [262, 8] on div "Oh no. Something went wrong :(" at bounding box center [196, 14] width 393 height 12
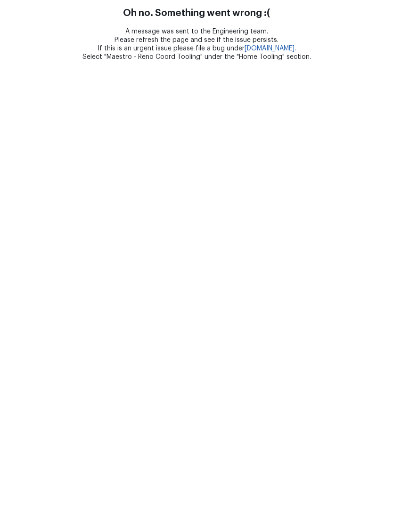
click at [259, 24] on div "Oh no. Something went wrong :( A message was sent to the Engineering team. Plea…" at bounding box center [196, 35] width 393 height 54
click at [255, 27] on div "A message was sent to the Engineering team. Please refresh the page and see if …" at bounding box center [196, 44] width 393 height 34
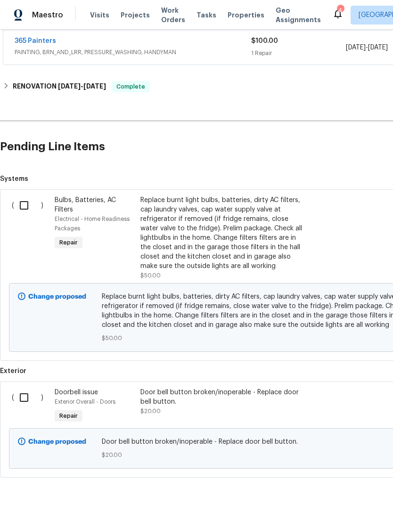
scroll to position [317, 0]
click at [25, 196] on input "checkbox" at bounding box center [27, 206] width 27 height 20
checkbox input "true"
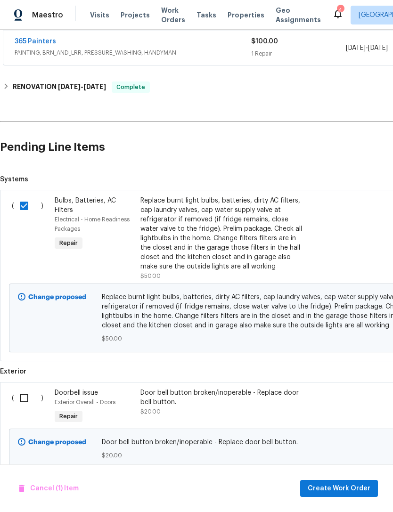
click at [26, 388] on input "checkbox" at bounding box center [27, 398] width 27 height 20
checkbox input "true"
click at [339, 487] on span "Create Work Order" at bounding box center [338, 488] width 63 height 12
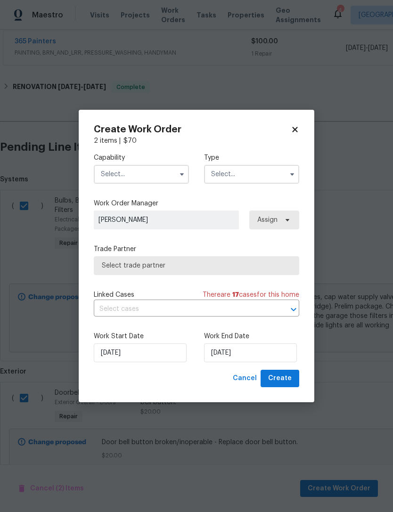
click at [151, 170] on input "text" at bounding box center [141, 174] width 95 height 19
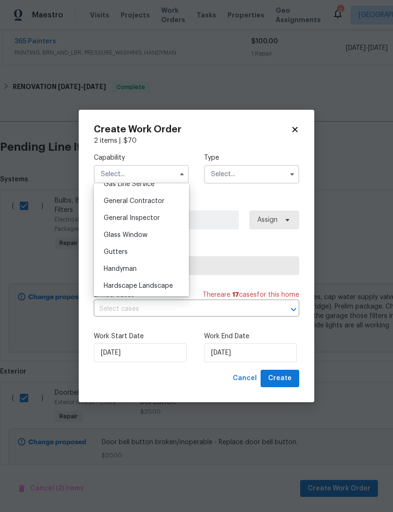
scroll to position [473, 0]
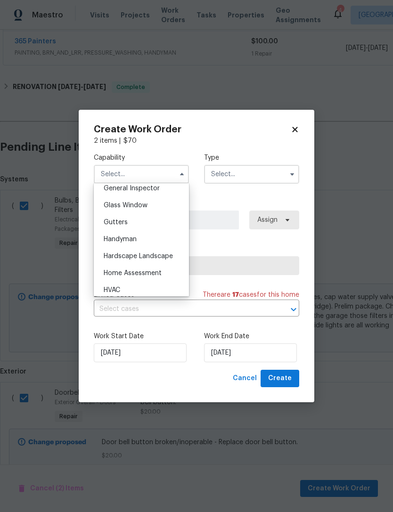
click at [157, 236] on div "Handyman" at bounding box center [141, 239] width 90 height 17
type input "Handyman"
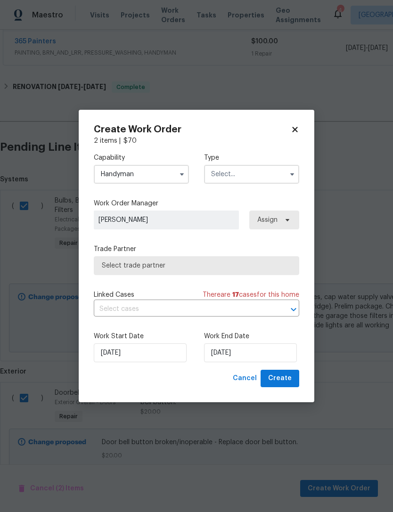
click at [259, 169] on input "text" at bounding box center [251, 174] width 95 height 19
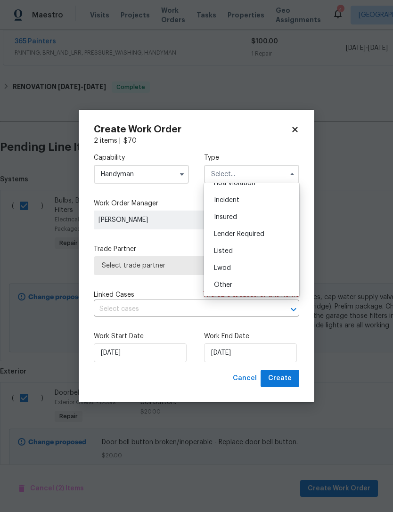
scroll to position [39, 0]
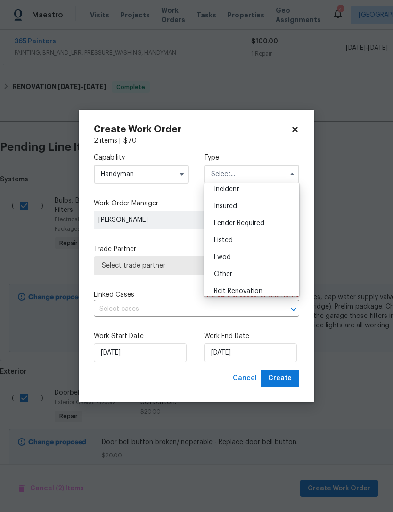
click at [247, 241] on div "Listed" at bounding box center [251, 240] width 90 height 17
type input "Listed"
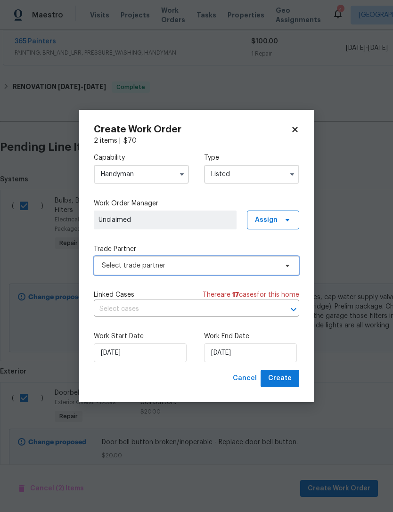
click at [207, 269] on span "Select trade partner" at bounding box center [190, 265] width 176 height 9
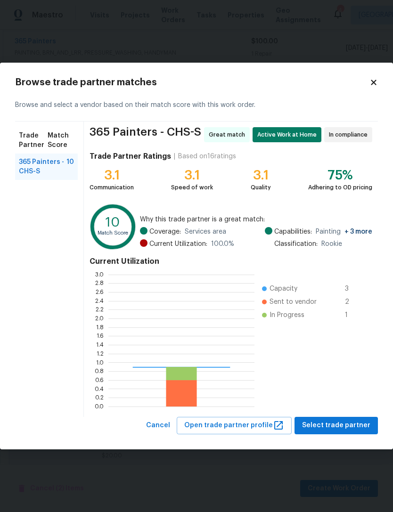
scroll to position [132, 146]
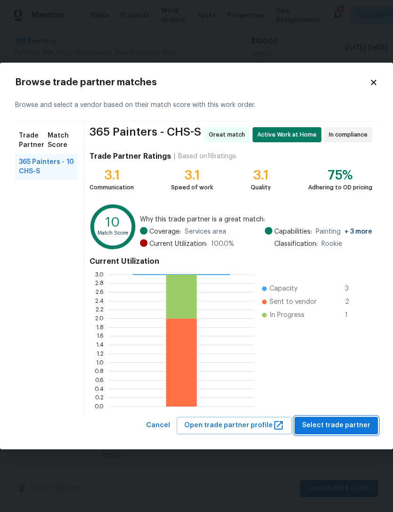
click at [323, 417] on button "Select trade partner" at bounding box center [335, 425] width 83 height 17
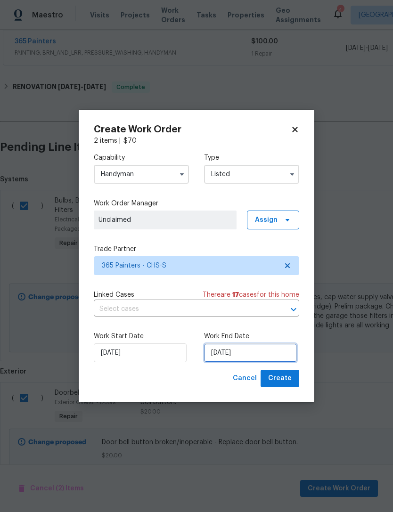
click at [256, 354] on input "[DATE]" at bounding box center [250, 352] width 93 height 19
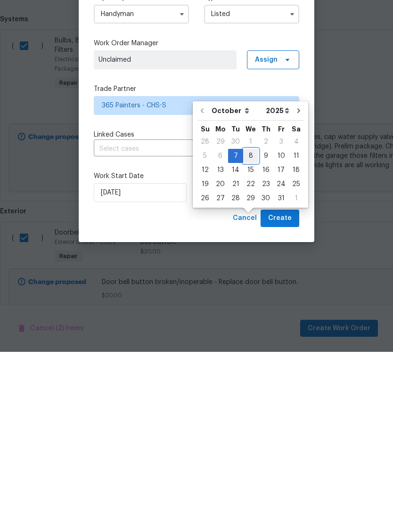
click at [253, 309] on div "8" at bounding box center [250, 315] width 15 height 13
type input "[DATE]"
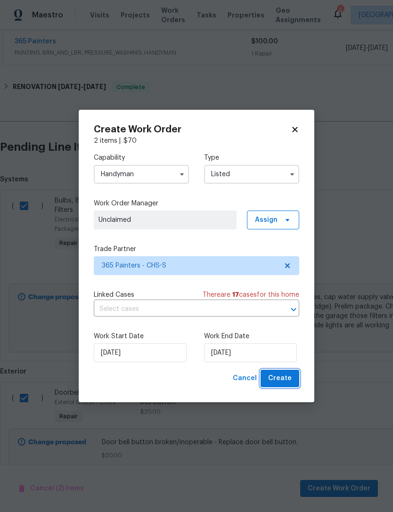
click at [290, 374] on span "Create" at bounding box center [280, 378] width 24 height 12
checkbox input "false"
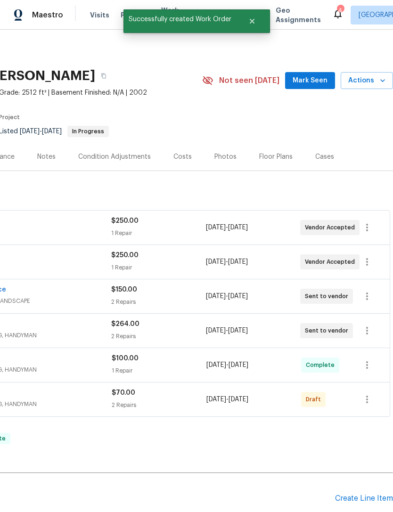
scroll to position [0, 139]
click at [364, 393] on icon "button" at bounding box center [366, 398] width 11 height 11
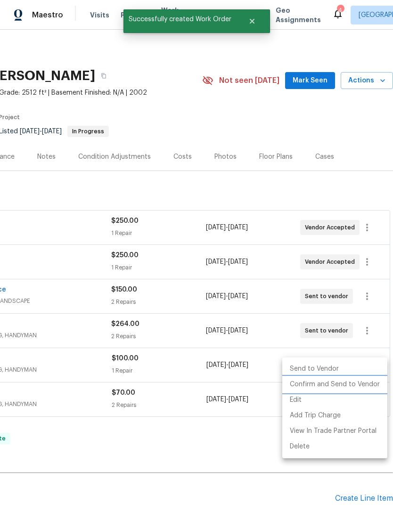
click at [340, 381] on li "Confirm and Send to Vendor" at bounding box center [334, 385] width 105 height 16
